Goal: Task Accomplishment & Management: Use online tool/utility

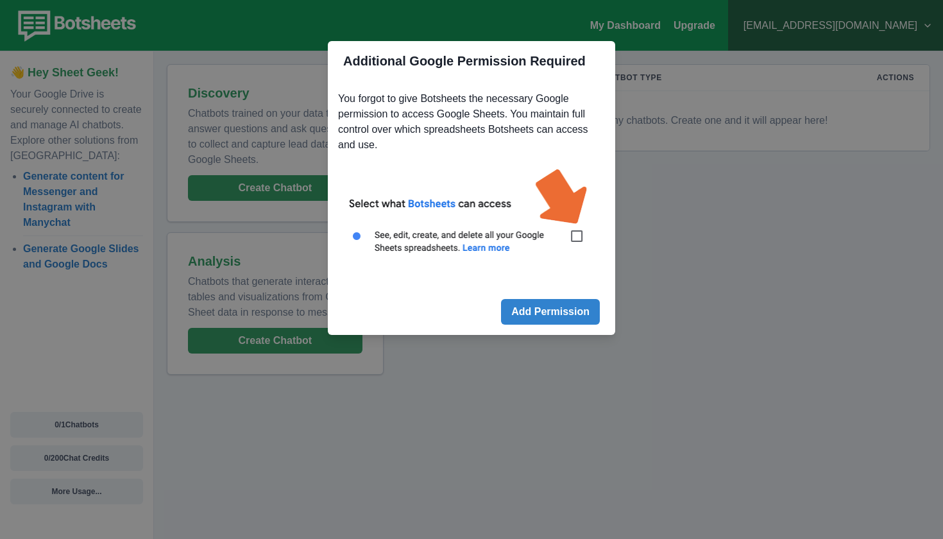
click at [577, 237] on img at bounding box center [471, 218] width 267 height 121
click at [569, 314] on button "Add Permission" at bounding box center [550, 312] width 99 height 26
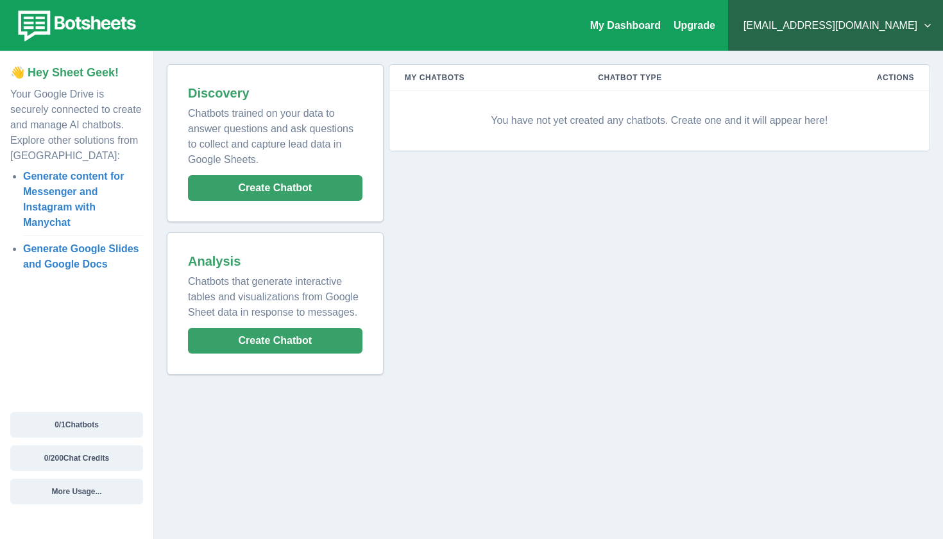
click at [623, 115] on p "You have not yet created any chatbots. Create one and it will appear here!" at bounding box center [659, 120] width 509 height 38
click at [282, 184] on button "Create Chatbot" at bounding box center [275, 188] width 174 height 26
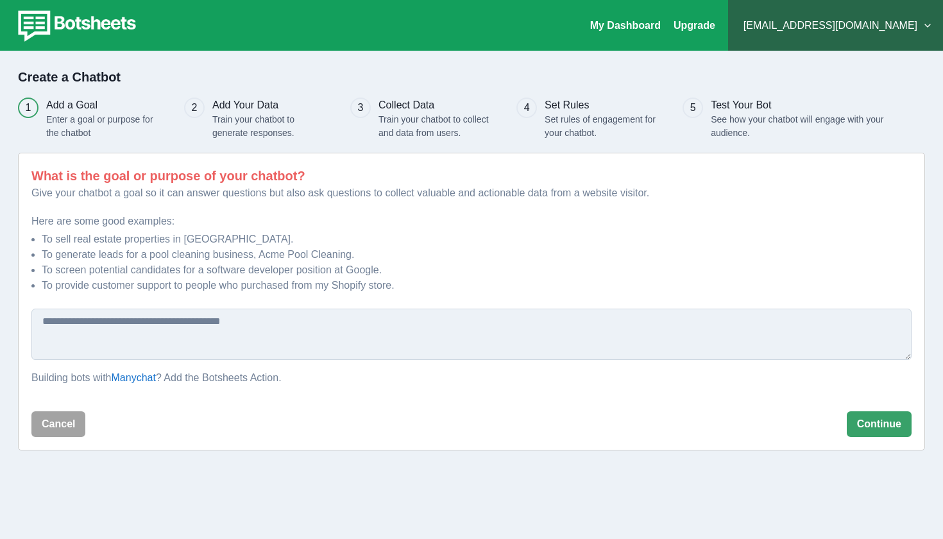
scroll to position [5, 0]
click at [872, 427] on button "Continue" at bounding box center [878, 424] width 65 height 26
click at [224, 329] on textarea at bounding box center [471, 333] width 880 height 51
click at [661, 28] on link "My Dashboard" at bounding box center [625, 25] width 71 height 11
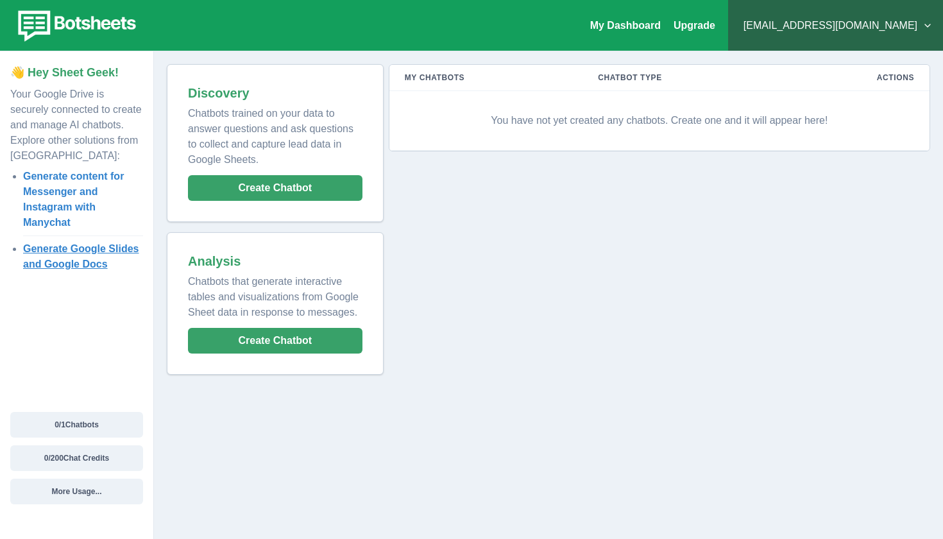
click at [120, 247] on link "Generate Google Slides and Google Docs" at bounding box center [81, 256] width 116 height 26
click at [117, 454] on button "0 / 200 Chat Credits" at bounding box center [76, 458] width 133 height 26
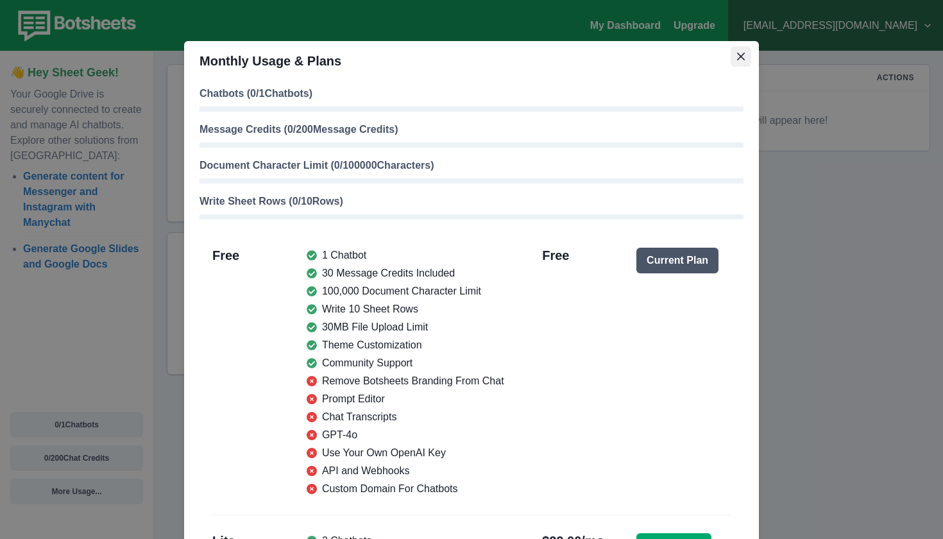
click at [745, 56] on button "Close" at bounding box center [740, 56] width 21 height 21
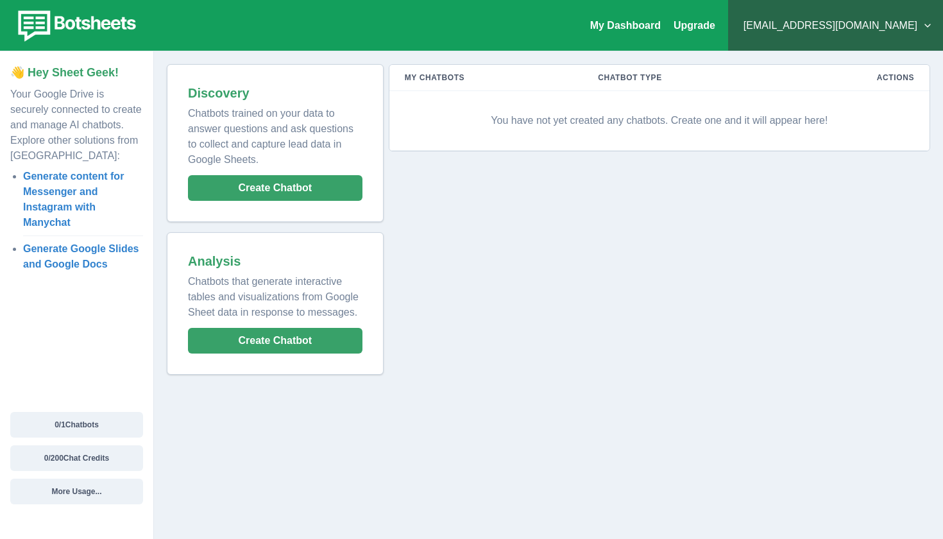
click at [118, 4] on div "My Dashboard Upgrade cherlinabigail57@gmail.com Plans & Pricing My Billing Help…" at bounding box center [471, 25] width 943 height 51
